Goal: Information Seeking & Learning: Learn about a topic

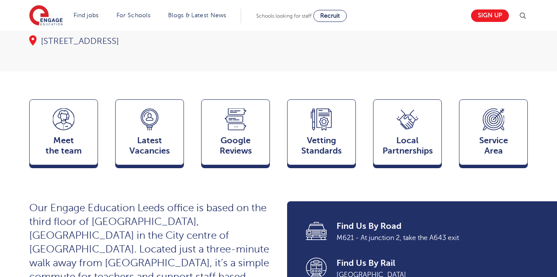
scroll to position [176, 0]
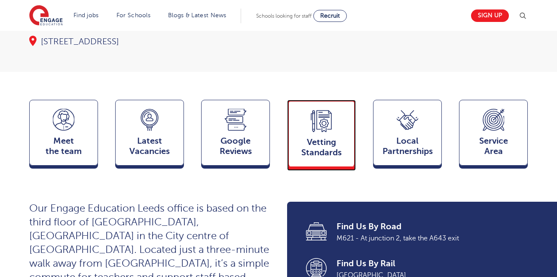
click at [307, 137] on span "Vetting Standards" at bounding box center [321, 147] width 57 height 21
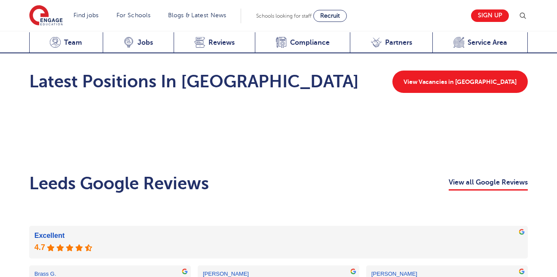
scroll to position [1581, 0]
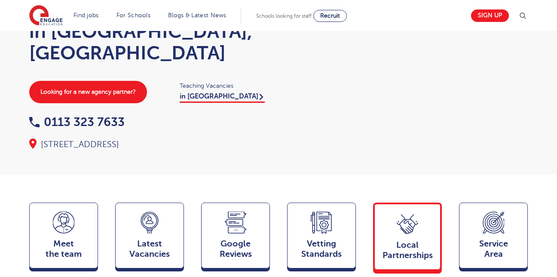
scroll to position [73, 0]
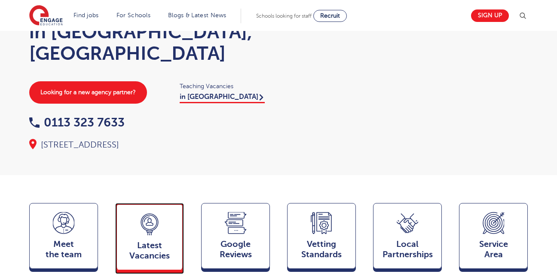
click at [138, 240] on span "Latest Vacancies" at bounding box center [149, 250] width 57 height 21
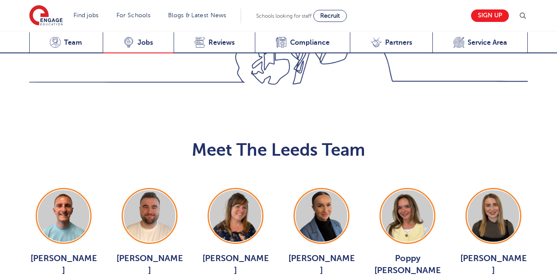
scroll to position [921, 0]
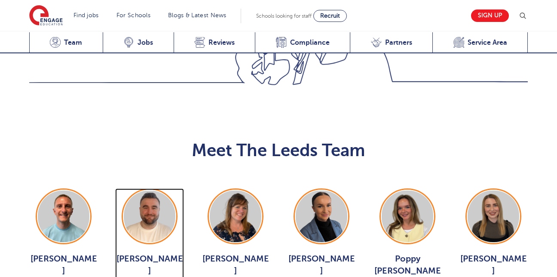
click at [150, 191] on img at bounding box center [150, 217] width 52 height 52
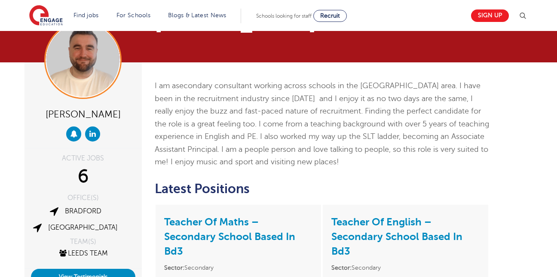
scroll to position [34, 0]
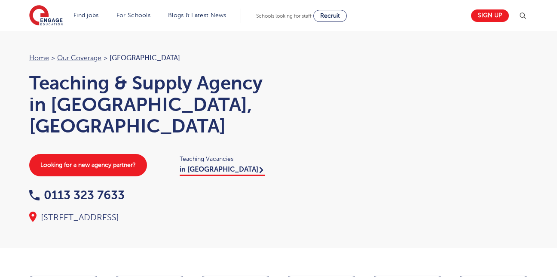
scroll to position [925, 0]
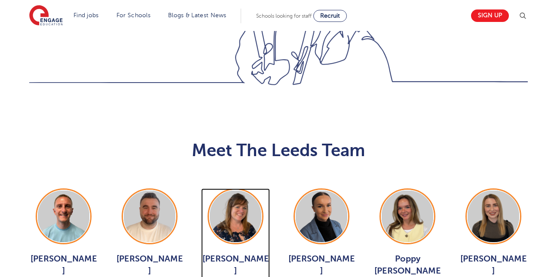
click at [231, 191] on img at bounding box center [236, 217] width 52 height 52
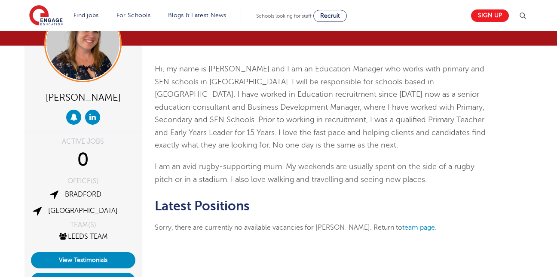
scroll to position [51, 0]
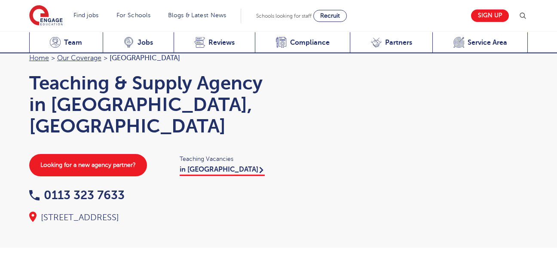
scroll to position [925, 0]
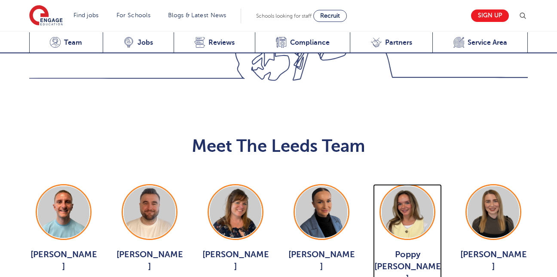
click at [405, 186] on img at bounding box center [408, 212] width 52 height 52
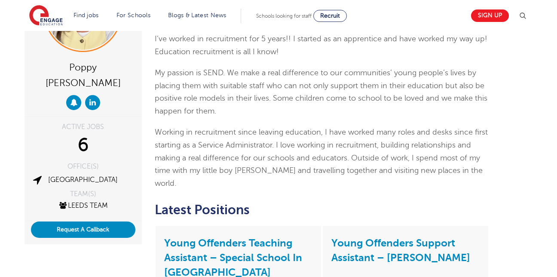
scroll to position [103, 0]
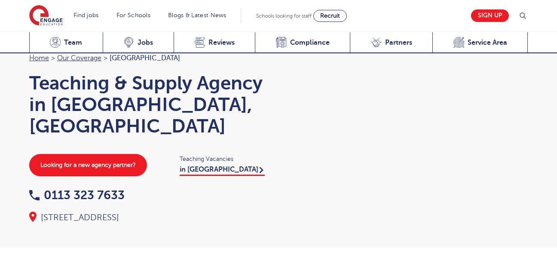
scroll to position [925, 0]
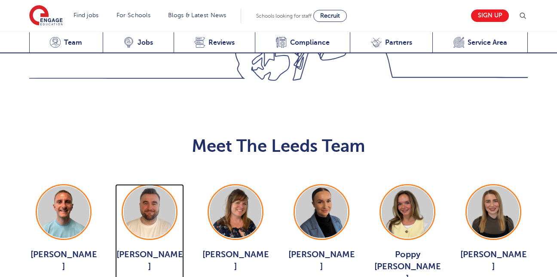
click at [159, 186] on img at bounding box center [150, 212] width 52 height 52
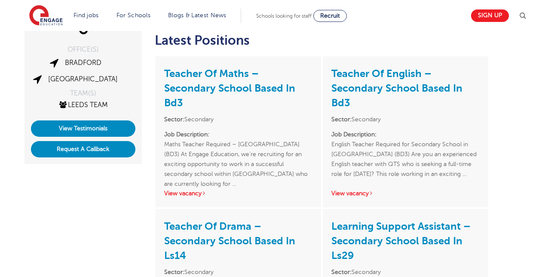
scroll to position [184, 0]
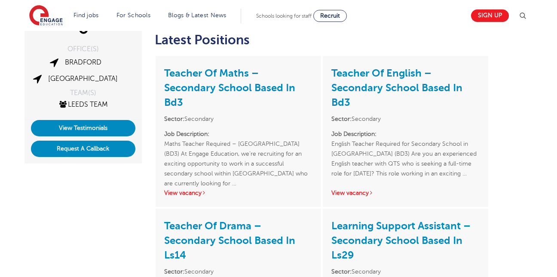
click at [458, 95] on h3 "Teacher Of English – Secondary School Based In Bd3" at bounding box center [406, 87] width 148 height 45
click at [194, 193] on link "View vacancy" at bounding box center [185, 193] width 42 height 6
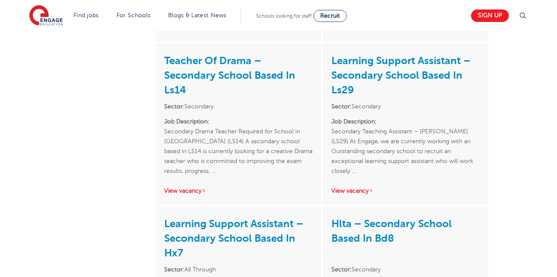
scroll to position [348, 0]
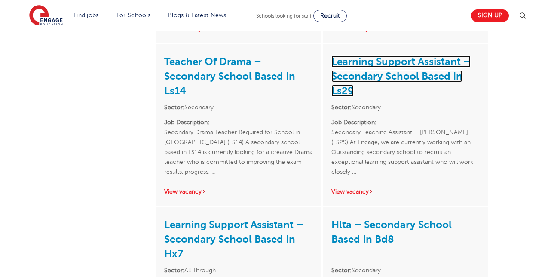
click at [370, 72] on link "Learning Support Assistant – Secondary School Based In Ls29" at bounding box center [401, 75] width 139 height 41
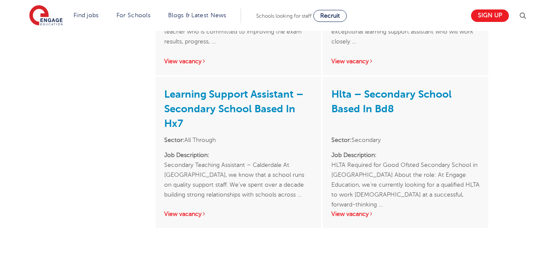
scroll to position [478, 0]
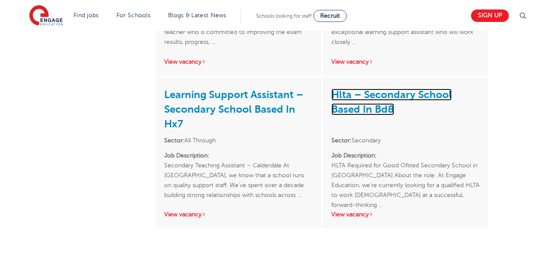
click at [351, 108] on link "Hlta – Secondary School Based In Bd8" at bounding box center [392, 102] width 120 height 27
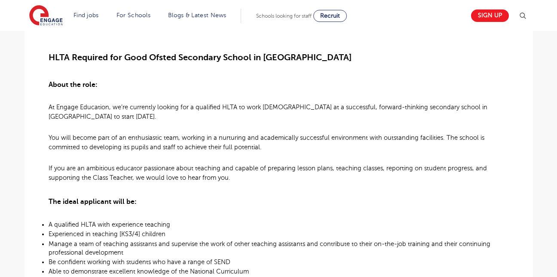
scroll to position [224, 0]
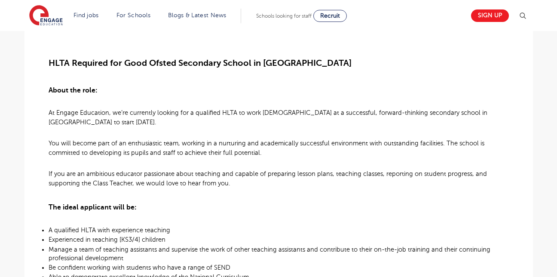
click at [126, 171] on span "If you are an ambitious educator passionate about teaching and capable of prepa…" at bounding box center [268, 178] width 439 height 16
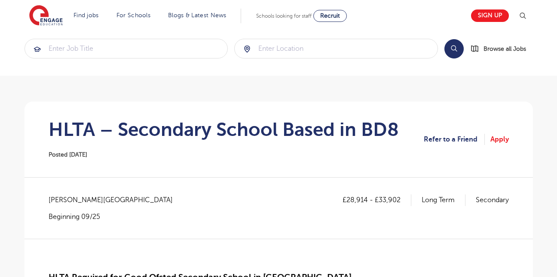
scroll to position [0, 0]
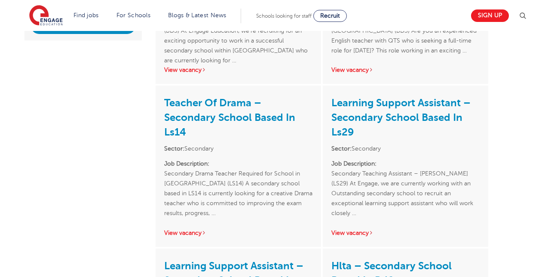
scroll to position [307, 0]
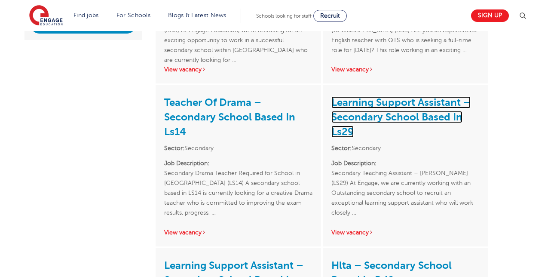
click at [386, 118] on link "Learning Support Assistant – Secondary School Based In Ls29" at bounding box center [401, 116] width 139 height 41
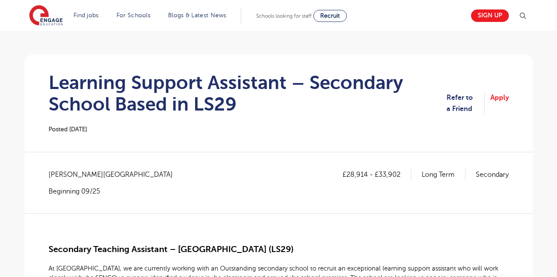
scroll to position [57, 0]
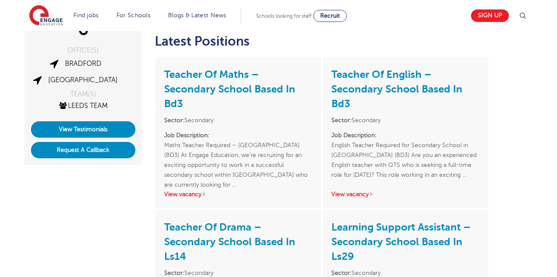
scroll to position [183, 0]
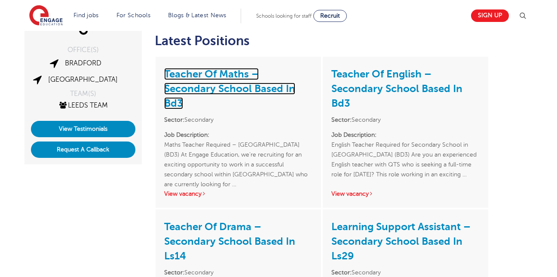
click at [225, 90] on link "Teacher Of Maths – Secondary School Based In Bd3" at bounding box center [229, 88] width 131 height 41
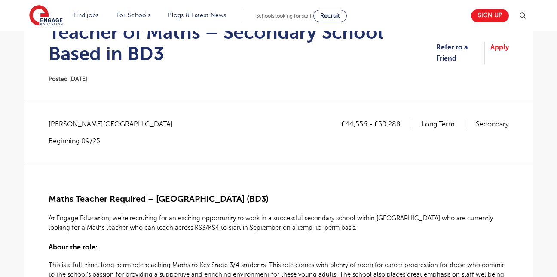
scroll to position [108, 0]
